Goal: Task Accomplishment & Management: Manage account settings

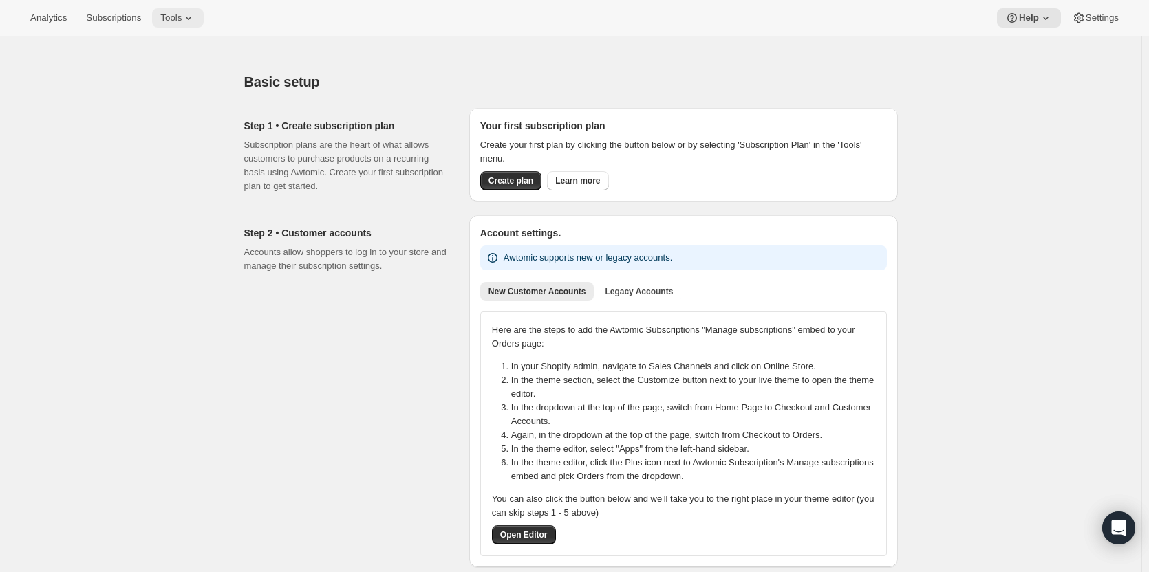
click at [166, 21] on span "Tools" at bounding box center [170, 17] width 21 height 11
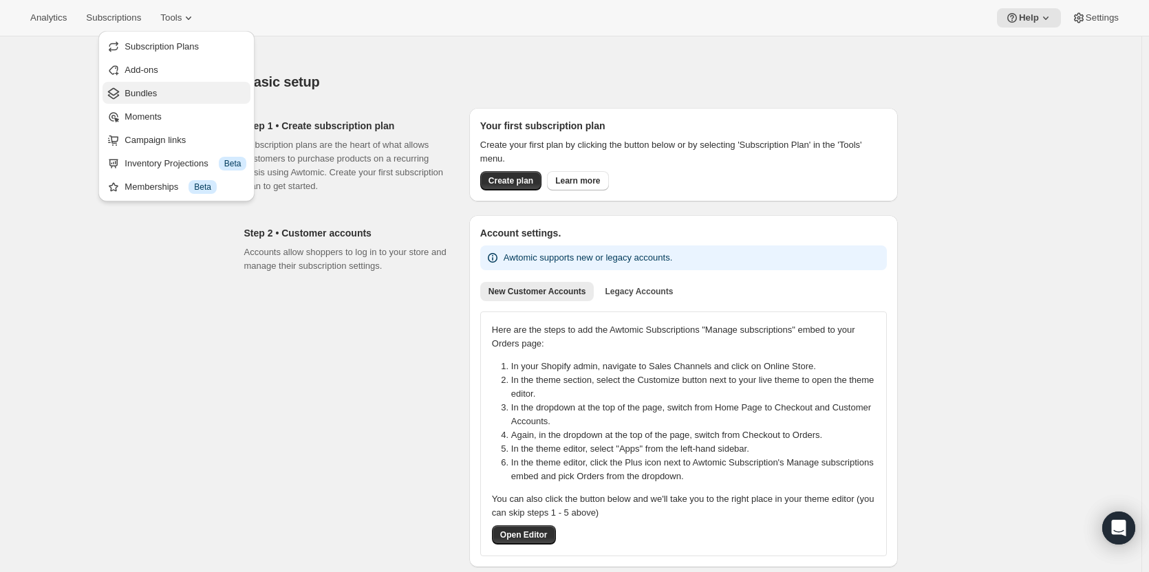
click at [137, 94] on span "Bundles" at bounding box center [140, 93] width 32 height 10
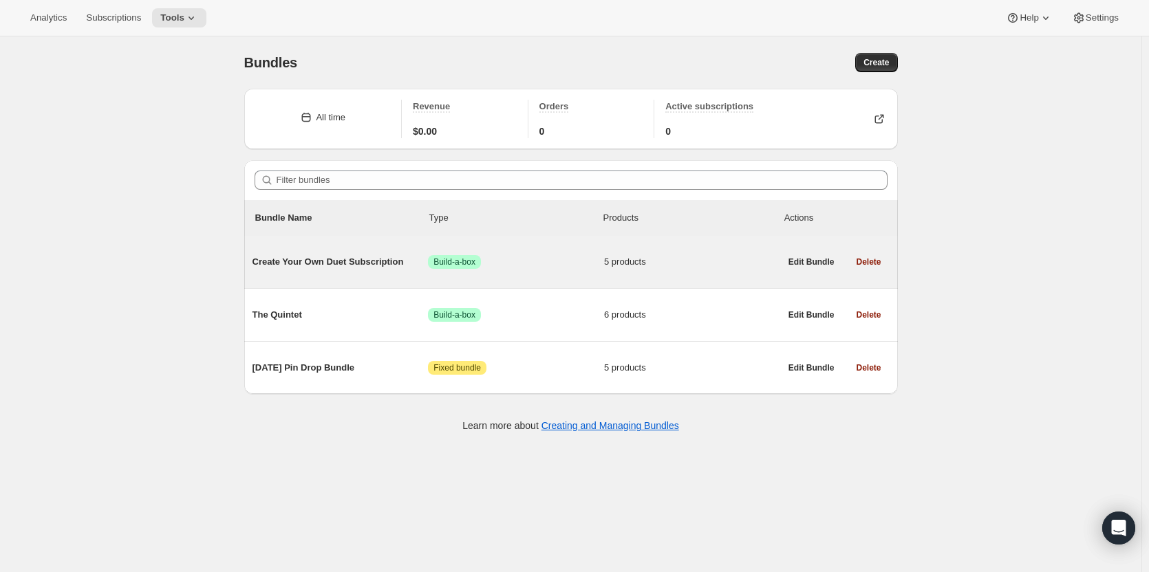
click at [559, 263] on span "Success Build-a-box" at bounding box center [516, 262] width 176 height 14
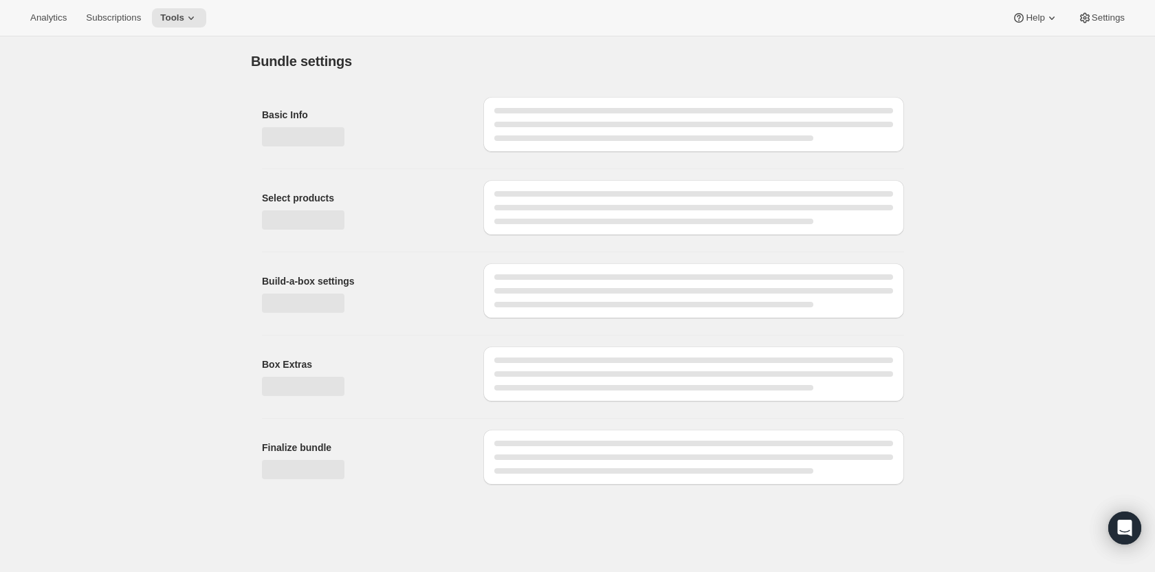
type input "Create Your Own Duet Subscription"
radio input "true"
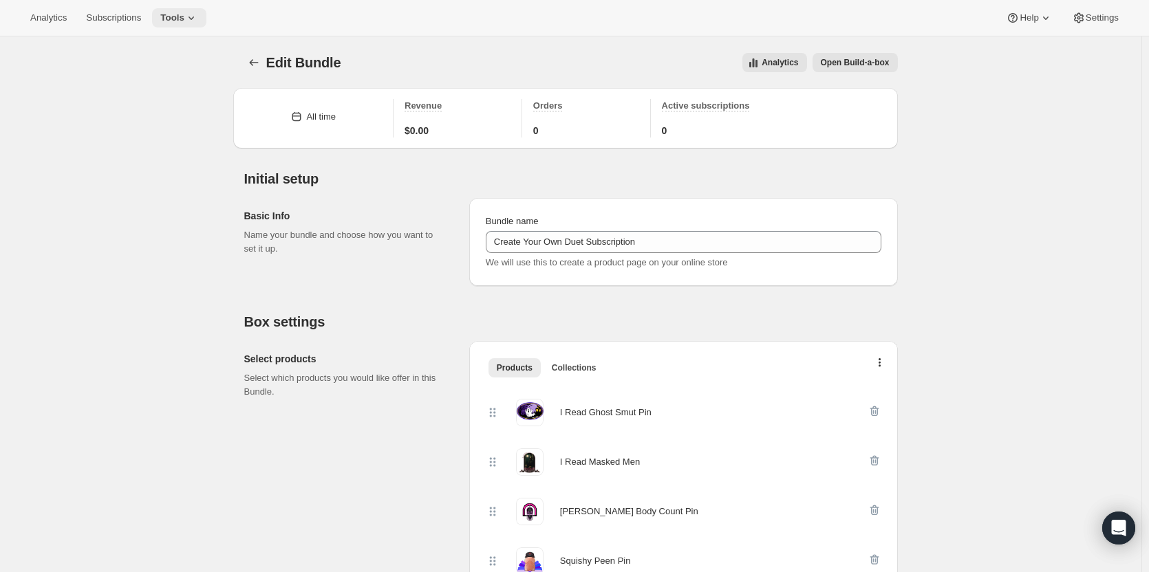
click at [177, 14] on span "Tools" at bounding box center [172, 17] width 24 height 11
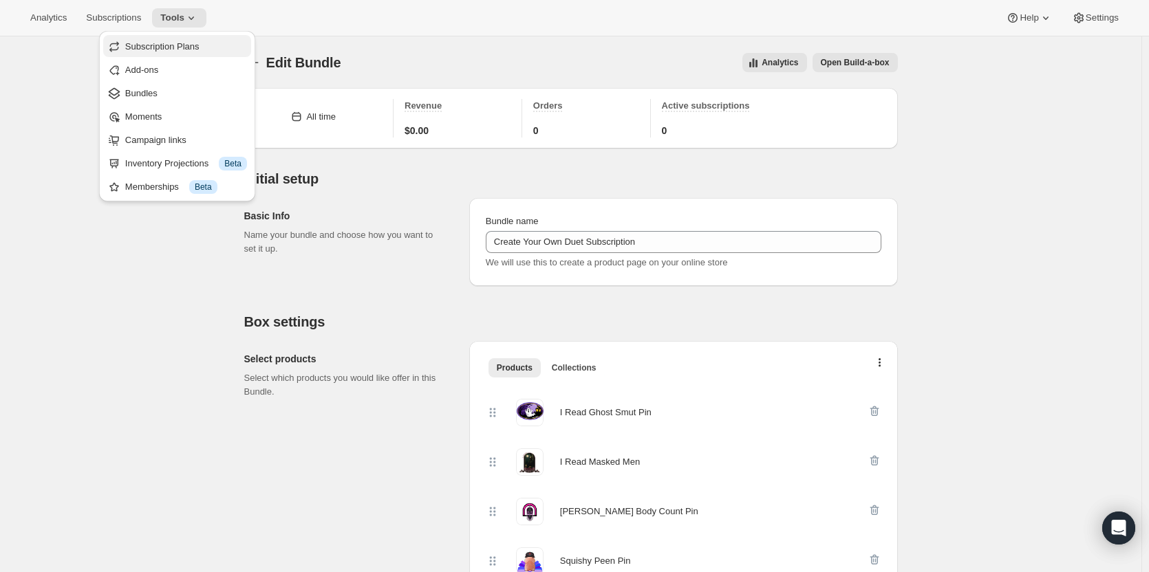
click at [164, 45] on span "Subscription Plans" at bounding box center [162, 46] width 74 height 10
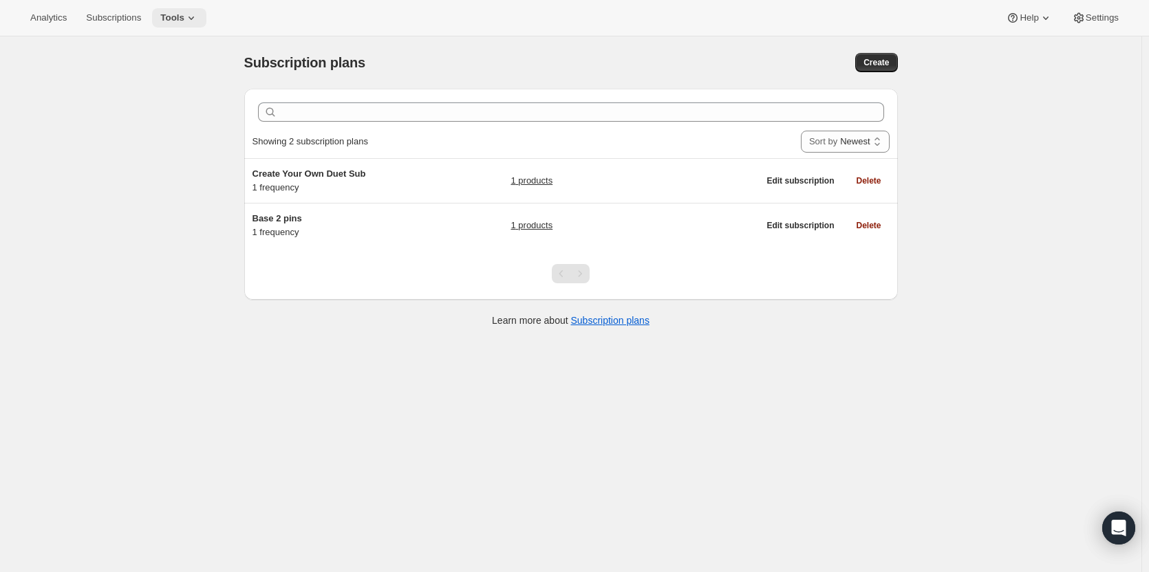
click at [184, 20] on icon at bounding box center [191, 18] width 14 height 14
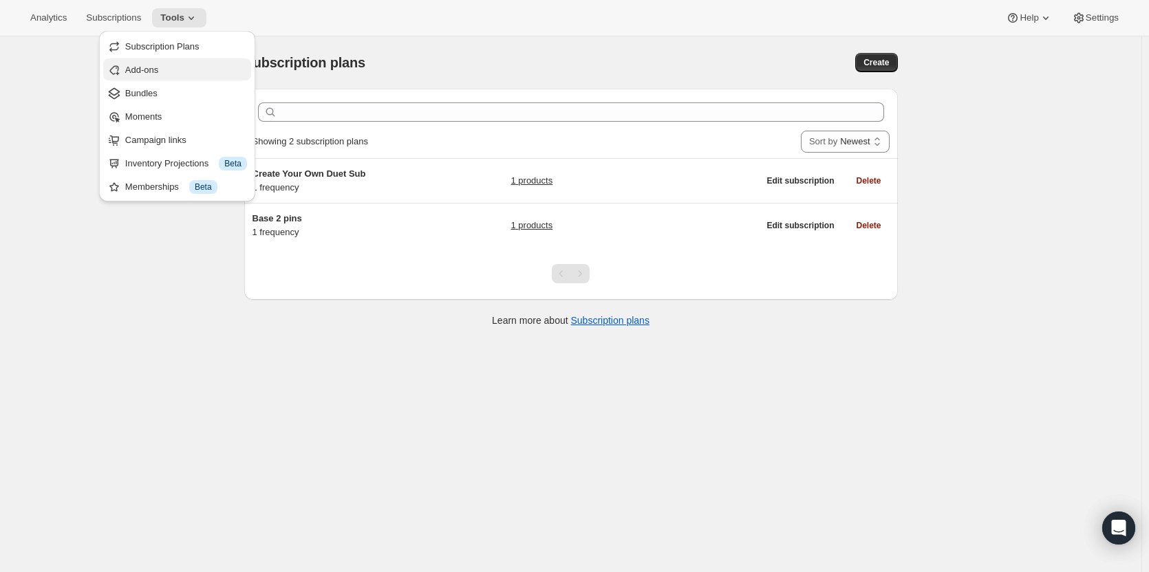
click at [142, 70] on span "Add-ons" at bounding box center [141, 70] width 33 height 10
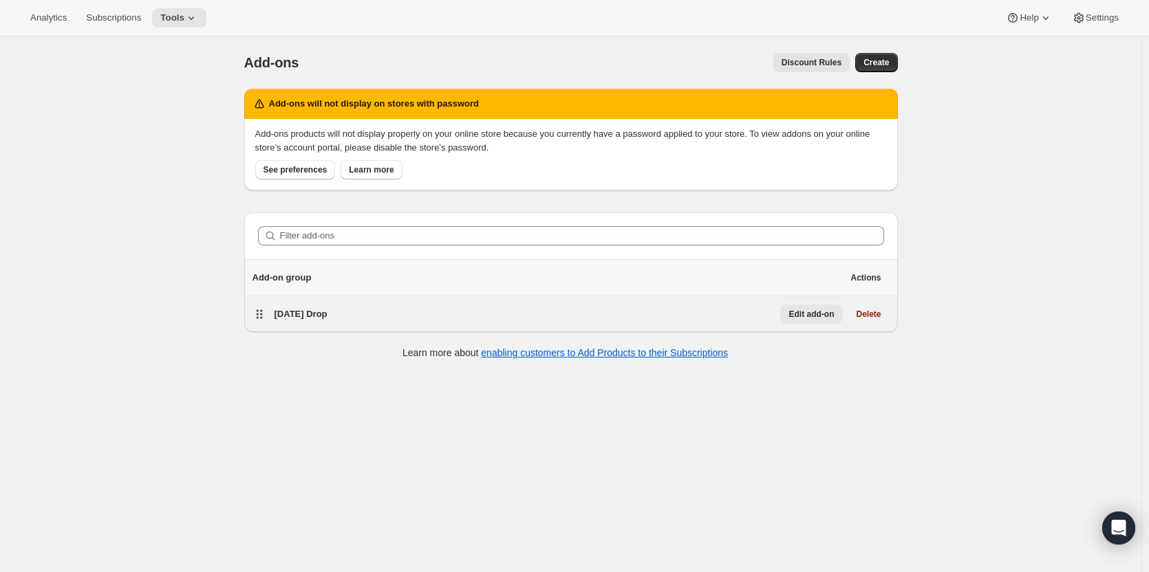
click at [817, 314] on span "Edit add-on" at bounding box center [810, 314] width 45 height 11
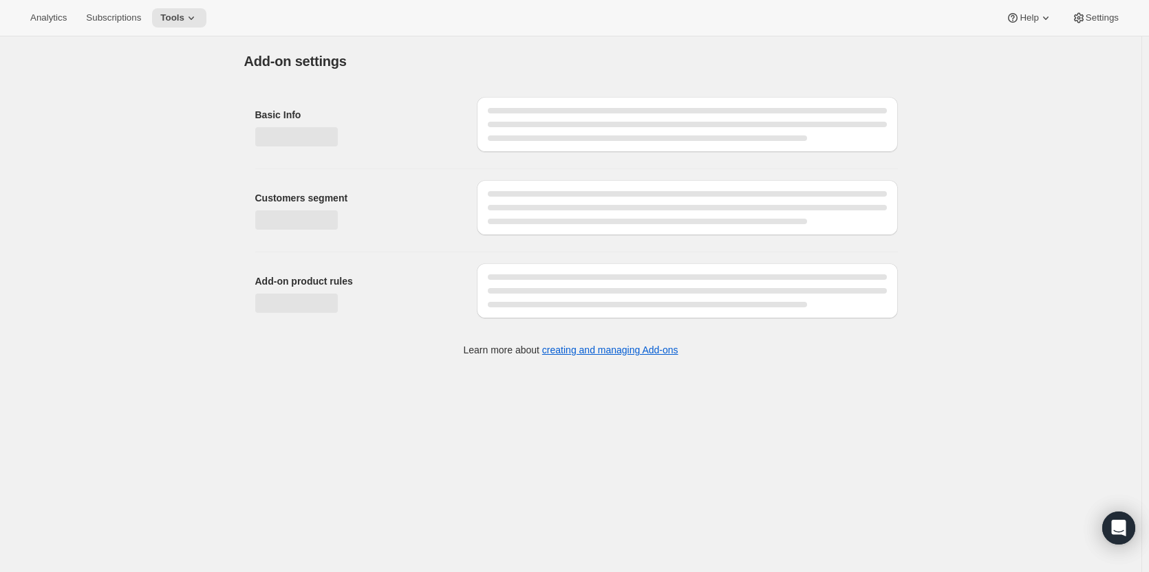
select select "selectedProducts"
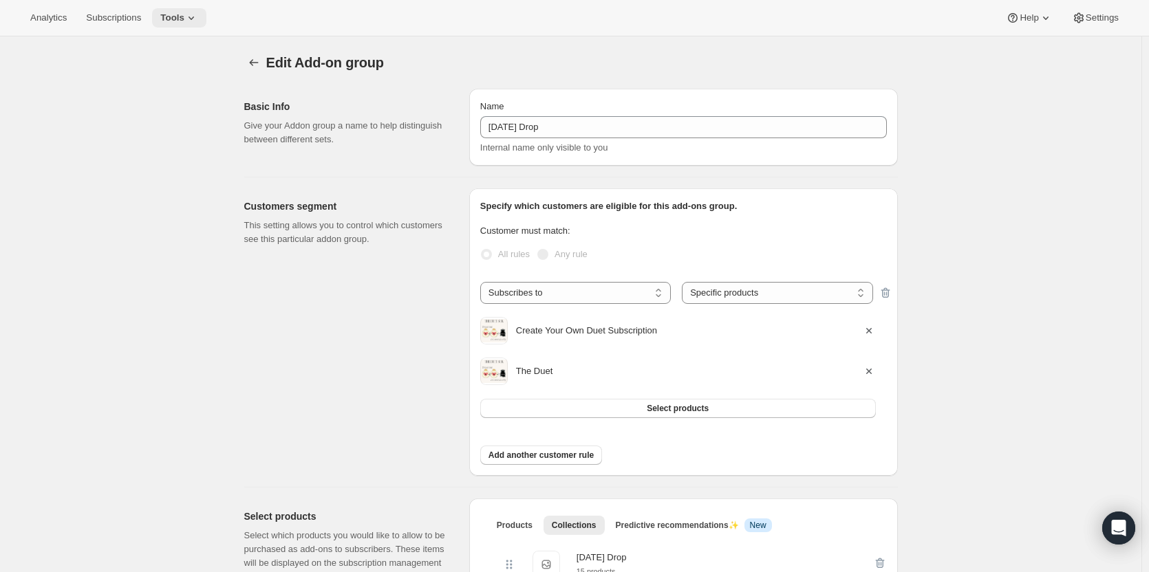
click at [178, 17] on span "Tools" at bounding box center [172, 17] width 24 height 11
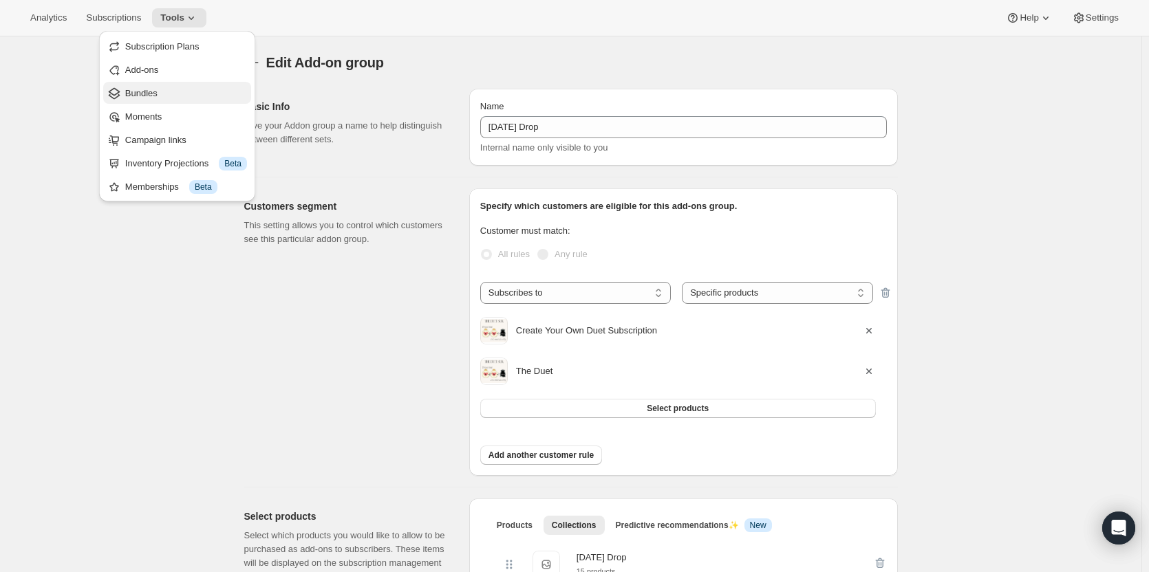
click at [144, 90] on span "Bundles" at bounding box center [141, 93] width 32 height 10
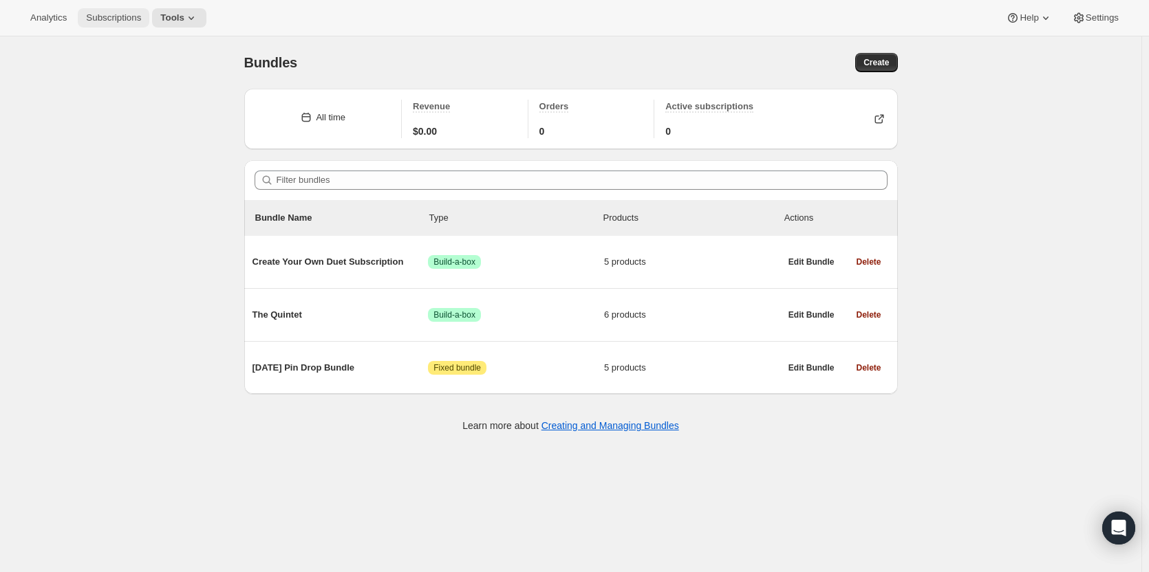
click at [118, 19] on span "Subscriptions" at bounding box center [113, 17] width 55 height 11
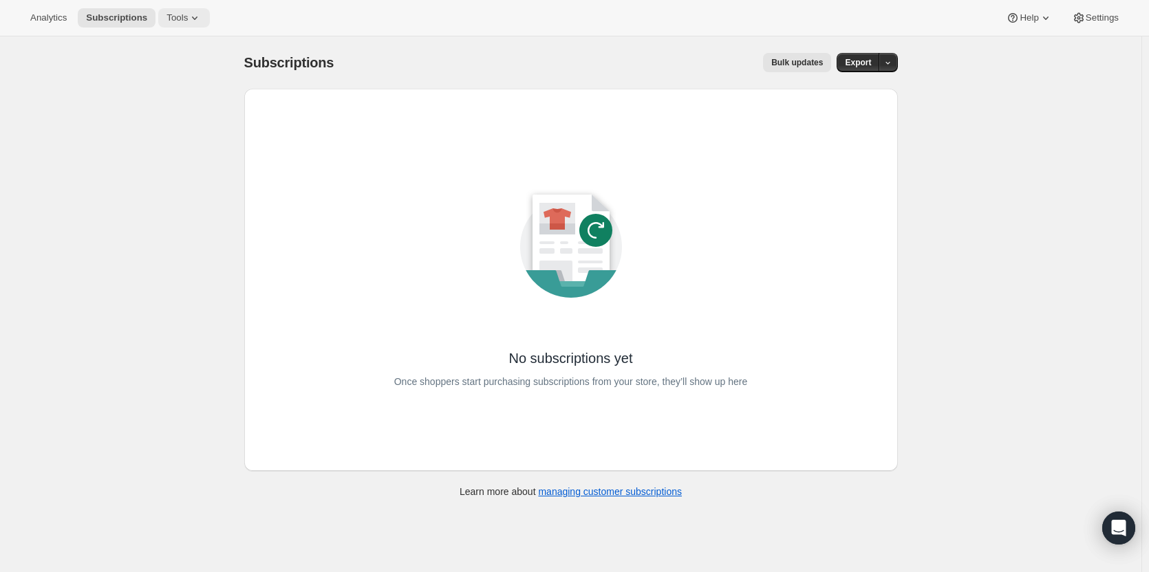
click at [169, 21] on span "Tools" at bounding box center [176, 17] width 21 height 11
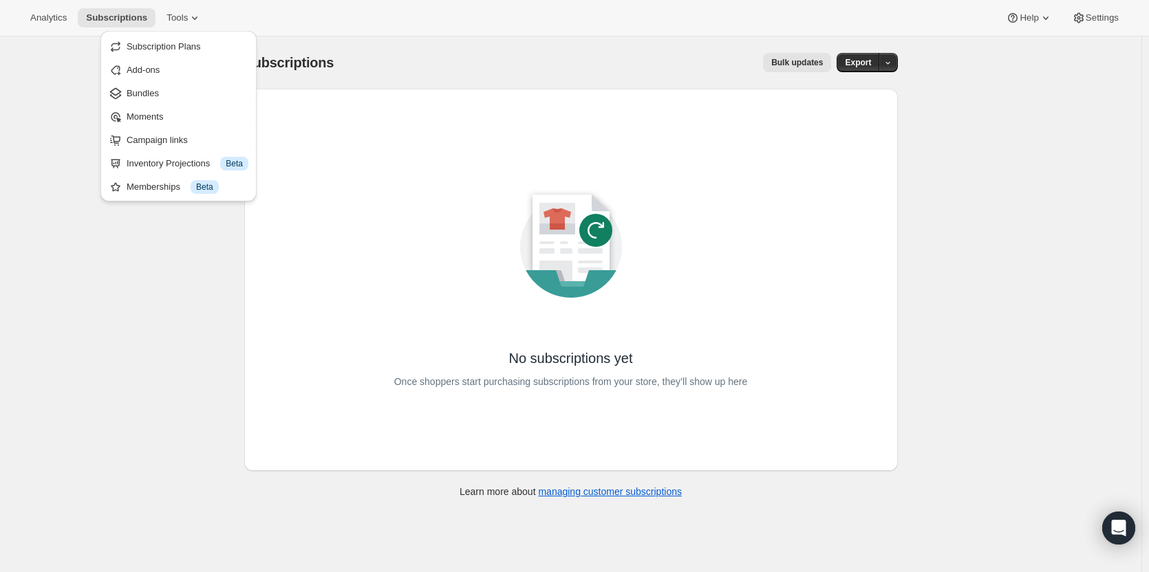
click at [113, 253] on div "Subscriptions. This page is ready Subscriptions Bulk updates More actions Bulk …" at bounding box center [570, 322] width 1141 height 572
